Goal: Transaction & Acquisition: Purchase product/service

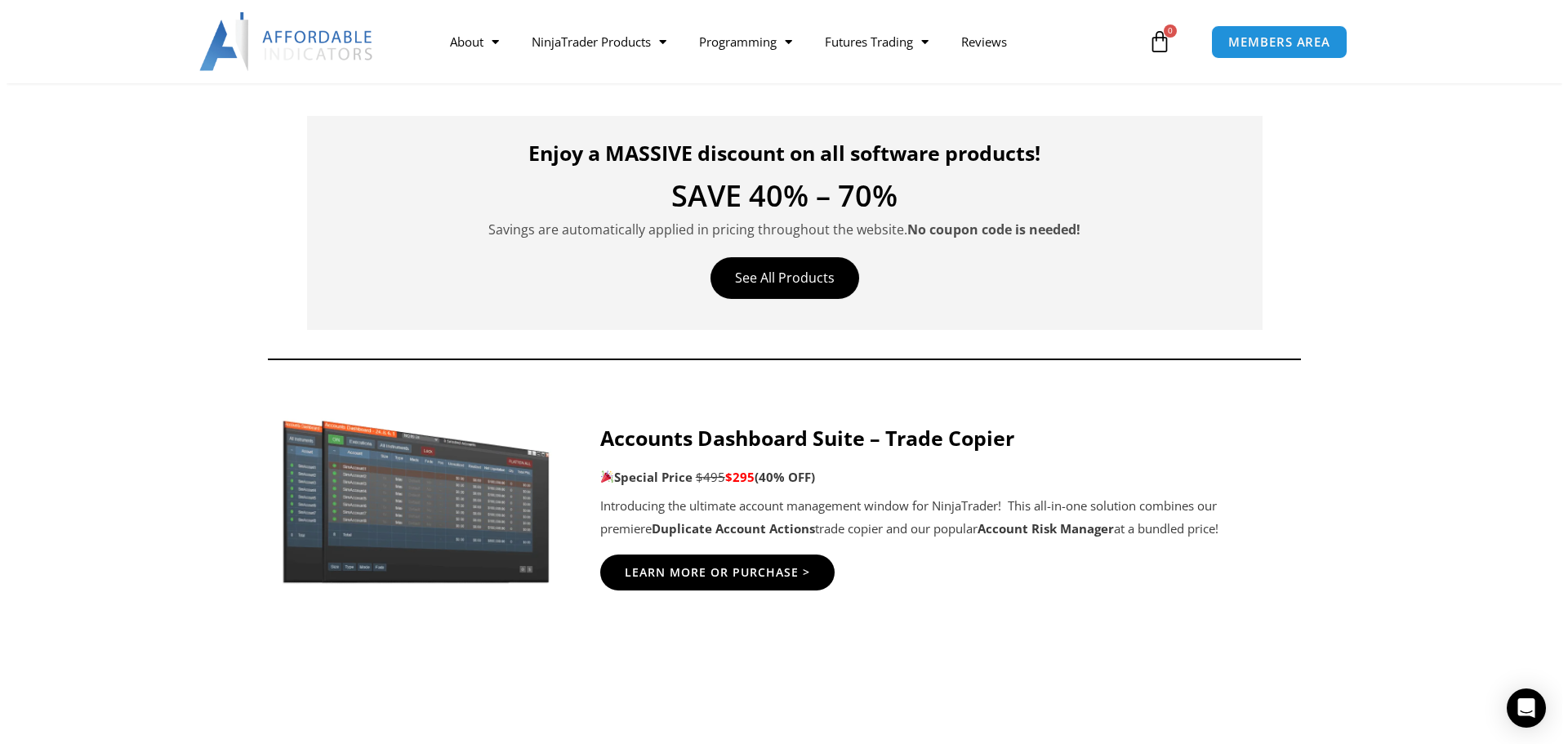
scroll to position [572, 0]
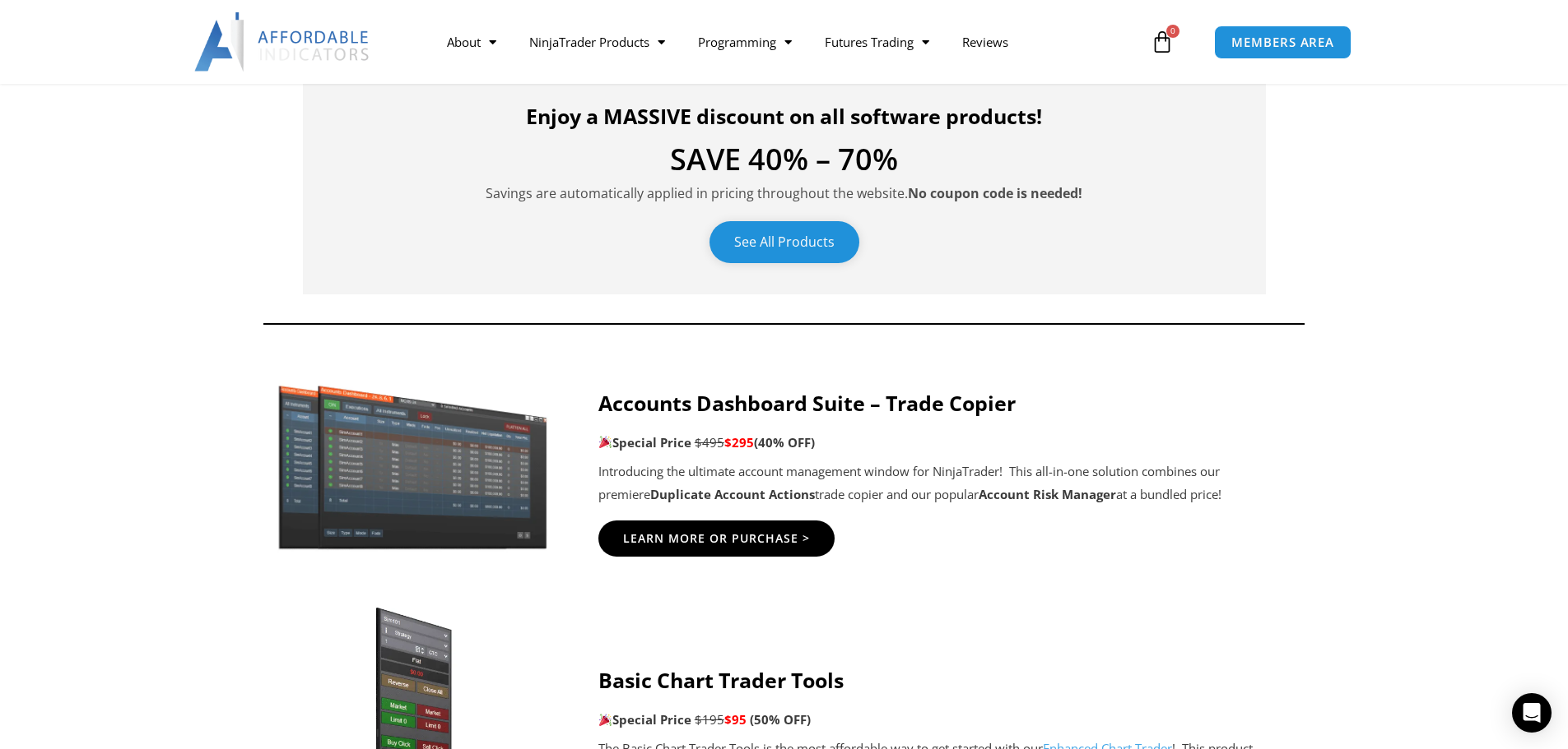
click at [770, 233] on link "See All Products" at bounding box center [784, 242] width 149 height 42
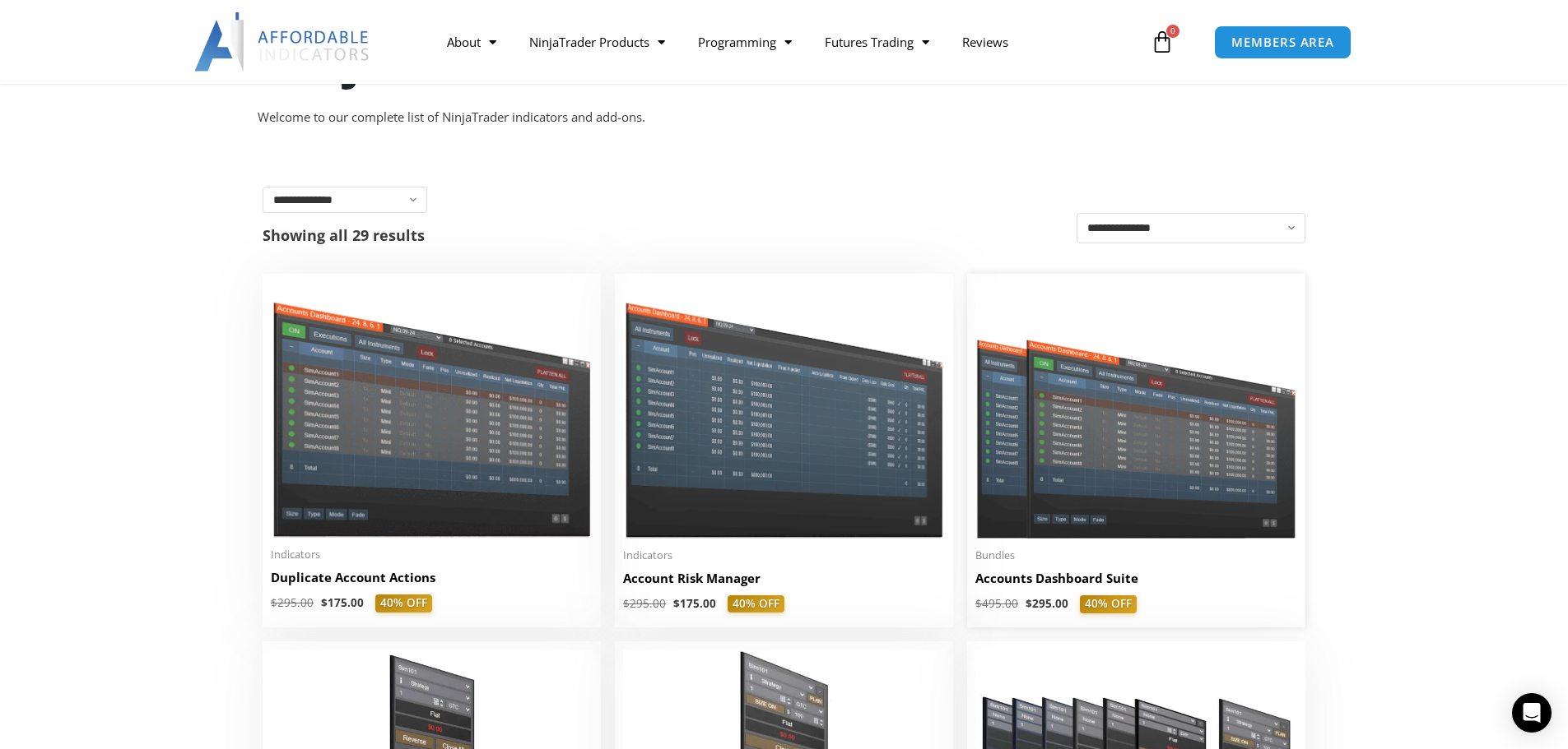
scroll to position [384, 0]
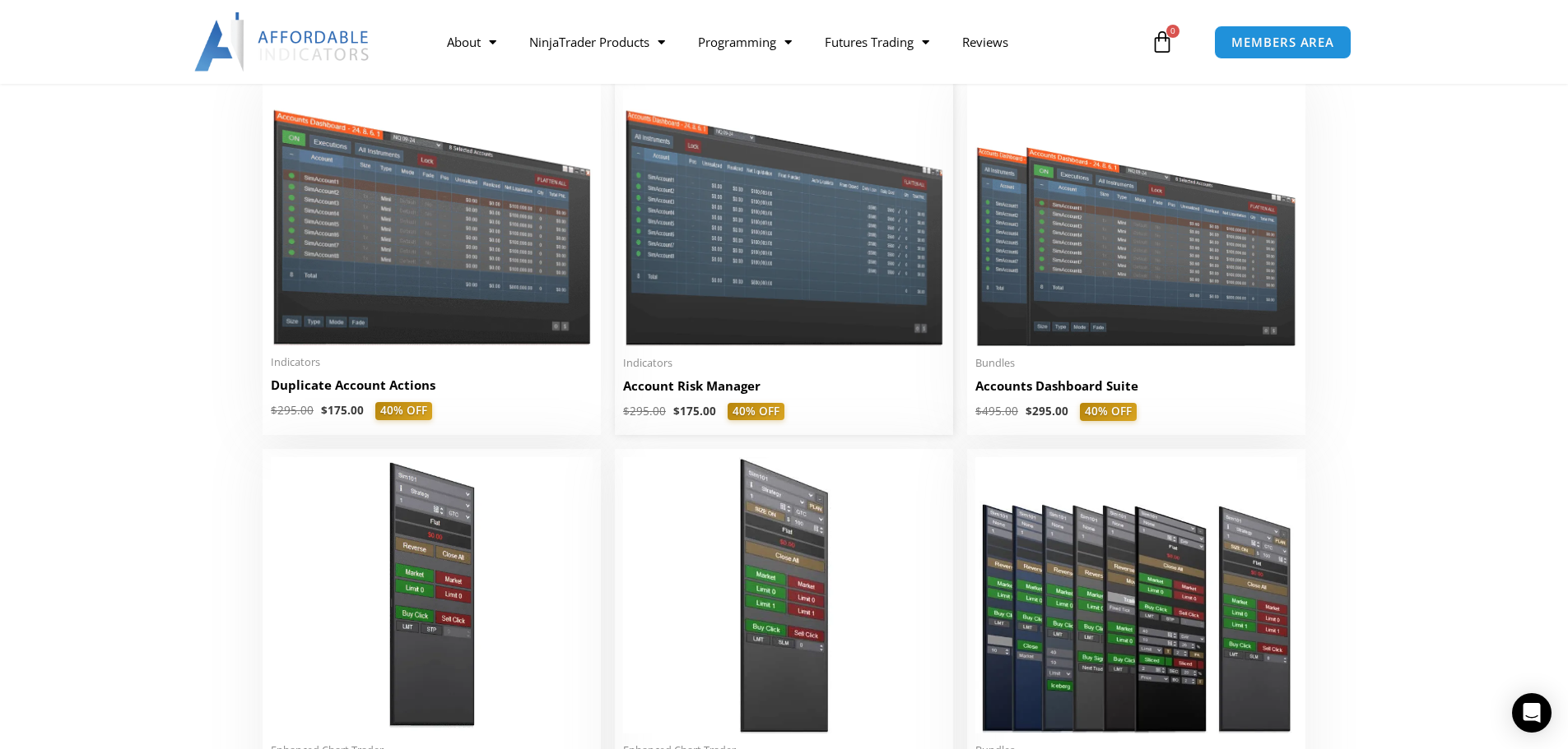
click at [727, 280] on img at bounding box center [783, 217] width 322 height 256
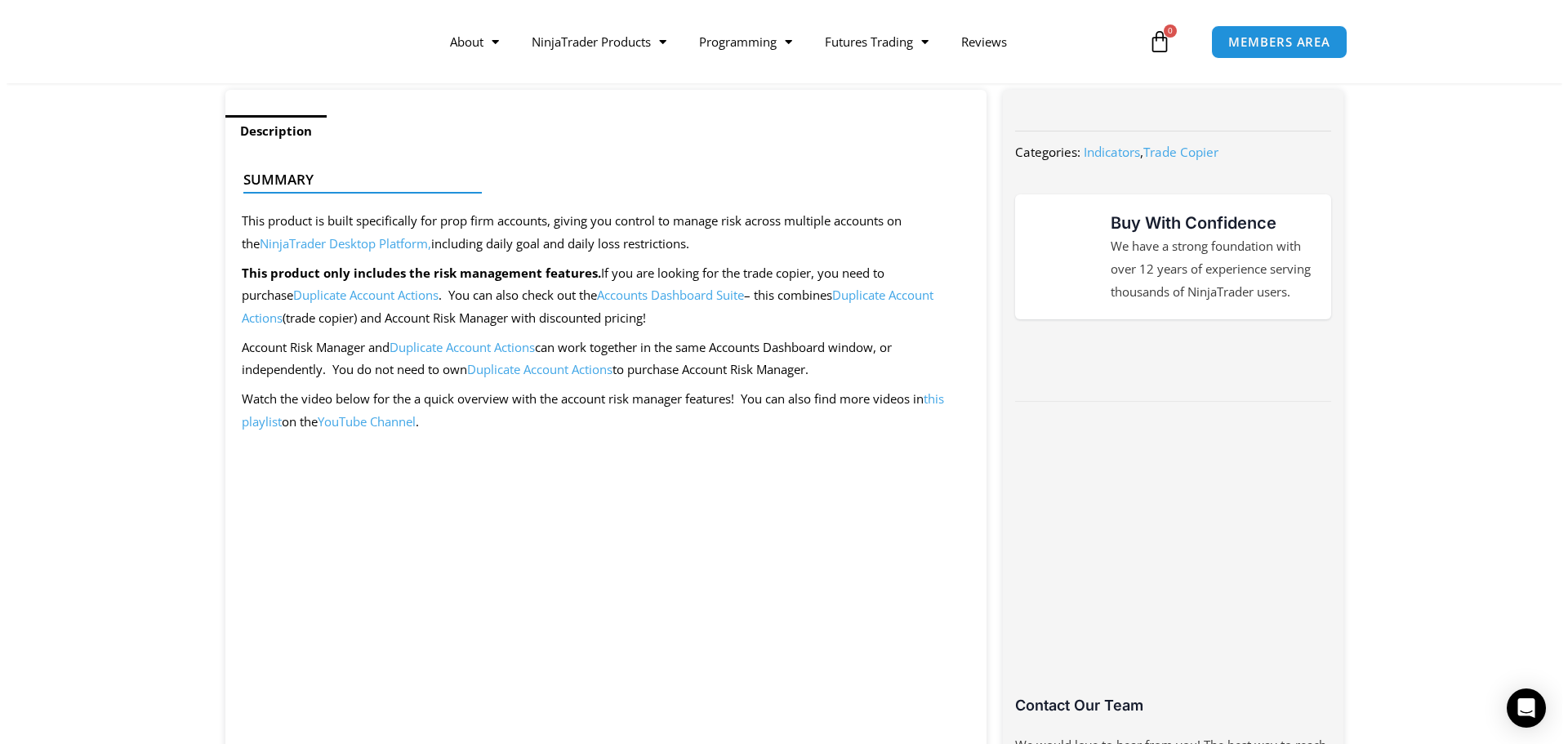
scroll to position [762, 0]
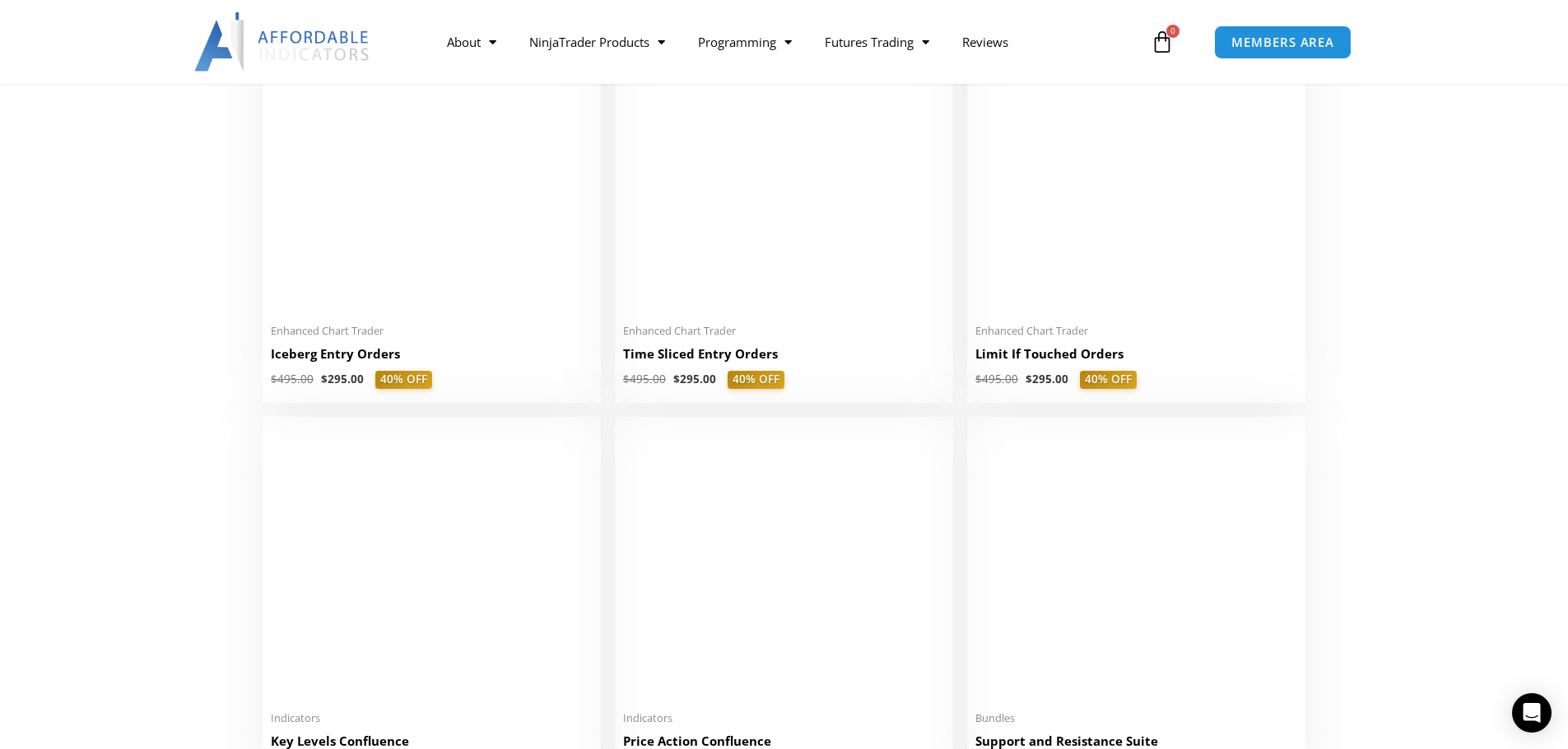
scroll to position [2111, 0]
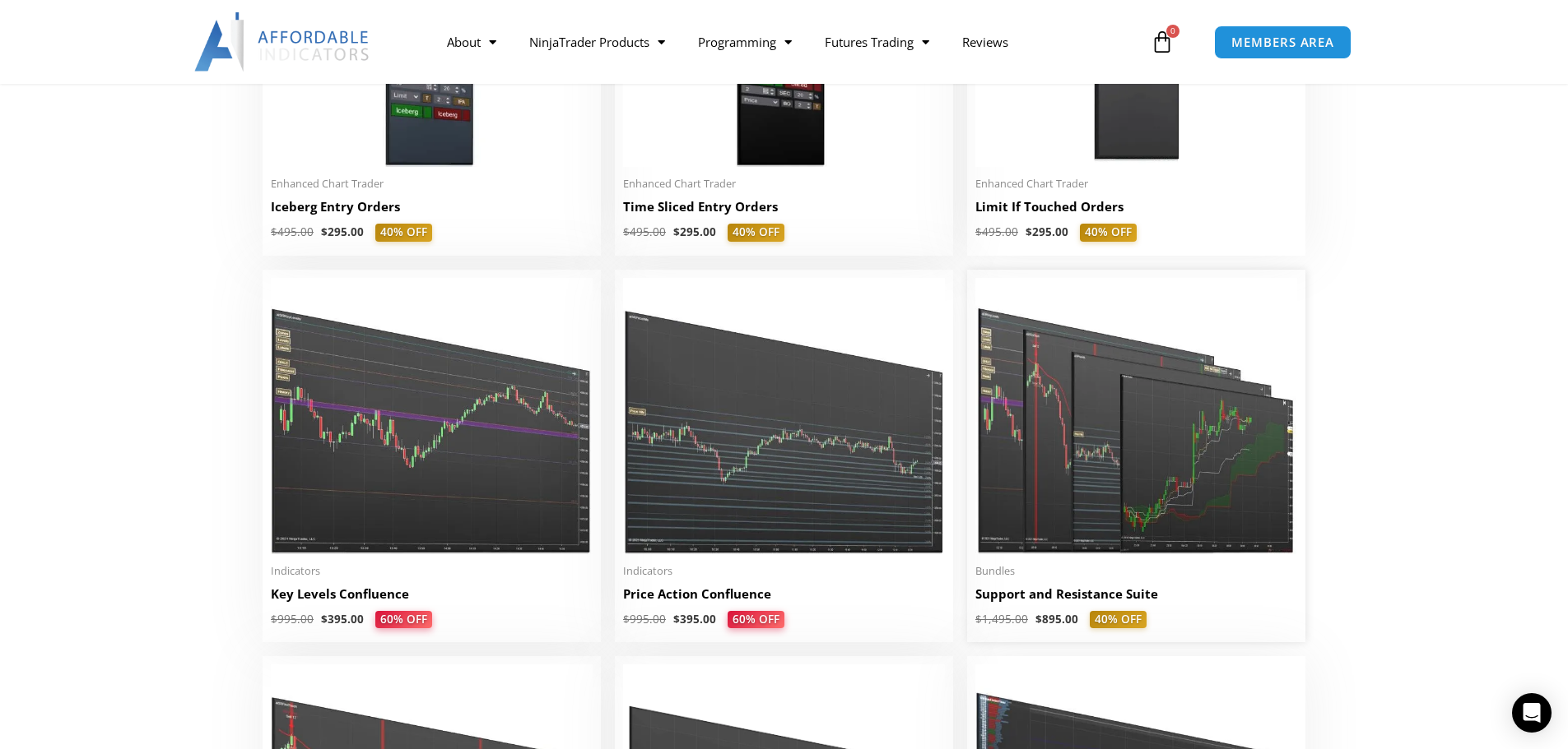
click at [1096, 462] on img at bounding box center [1136, 417] width 322 height 277
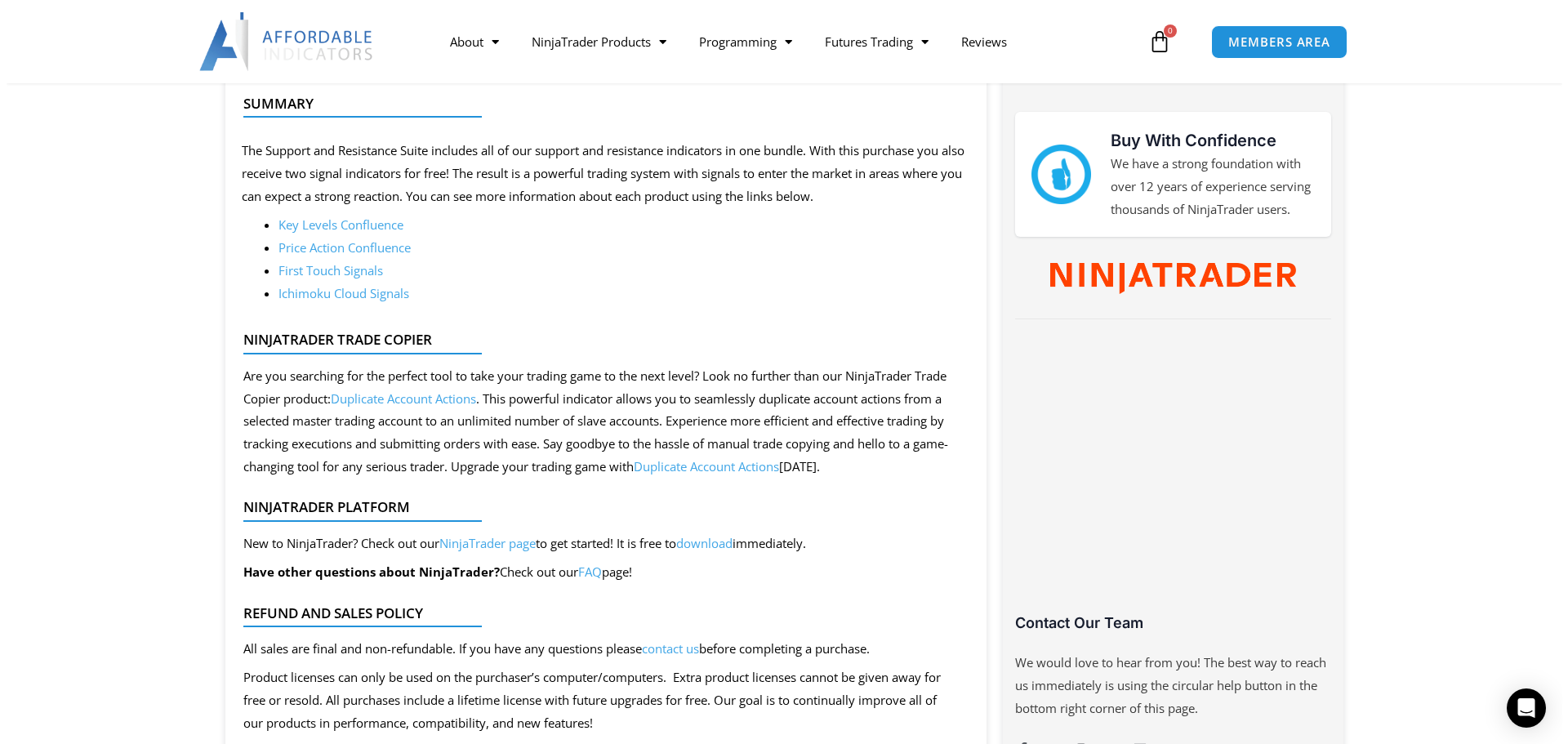
scroll to position [762, 0]
